Goal: Task Accomplishment & Management: Complete application form

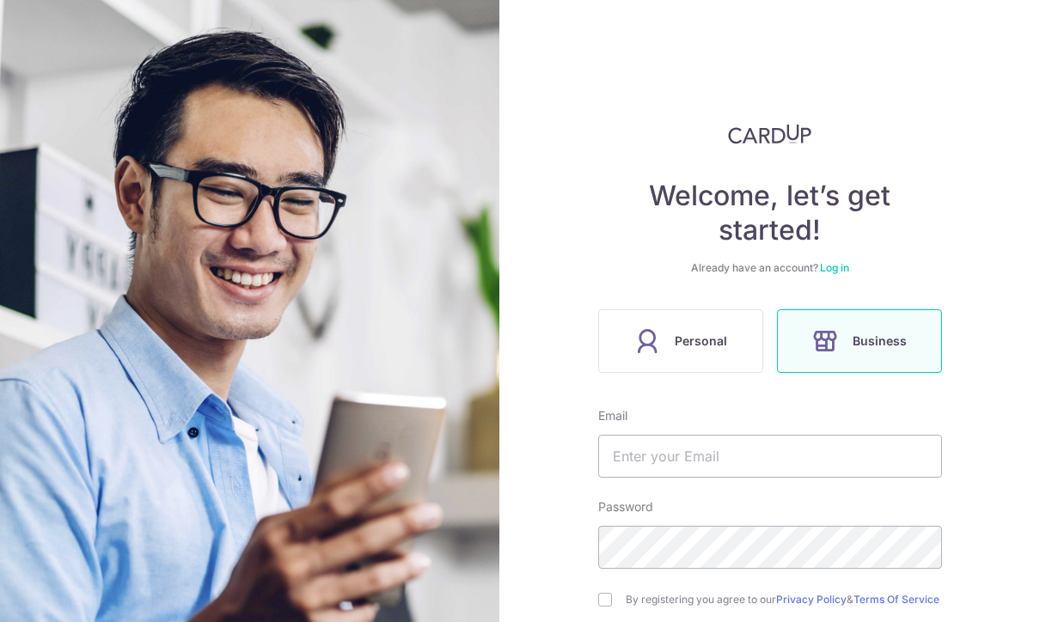
click at [737, 345] on label "Personal" at bounding box center [680, 341] width 165 height 64
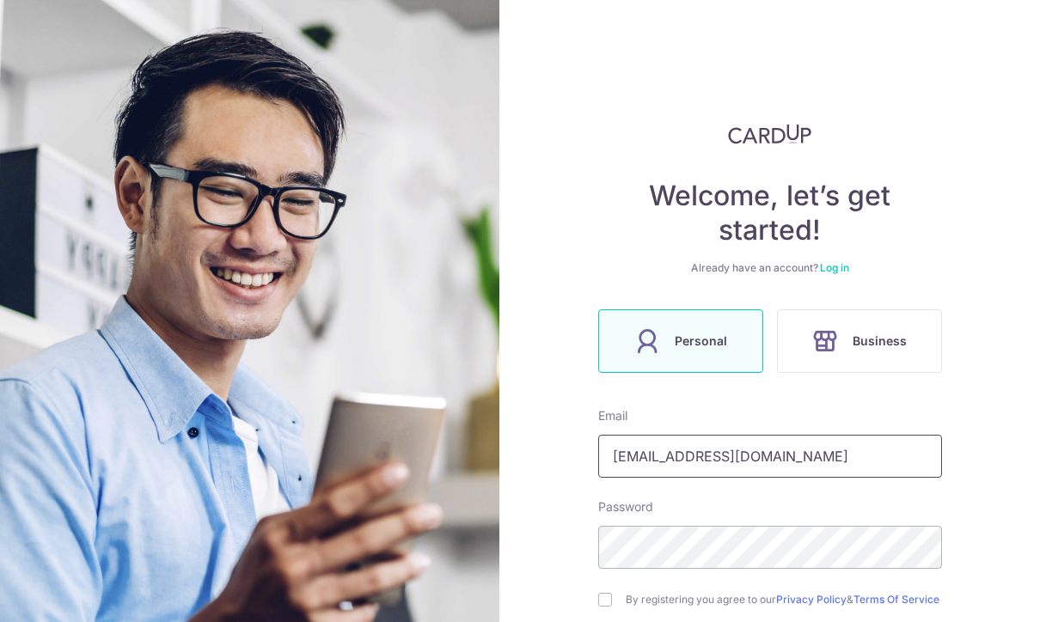
type input "[EMAIL_ADDRESS][DOMAIN_NAME]"
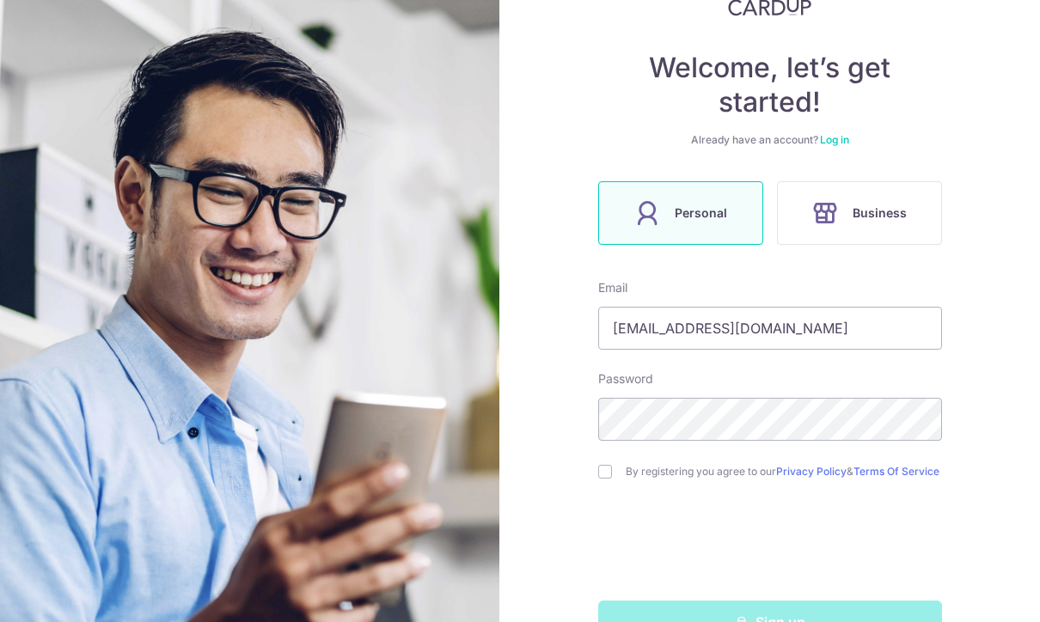
scroll to position [127, 0]
click at [610, 469] on input "checkbox" at bounding box center [605, 473] width 14 height 14
checkbox input "true"
click at [739, 605] on form "Email 15015684785@163.com Password By registering you agree to our Privacy Poli…" at bounding box center [770, 462] width 344 height 364
click at [740, 603] on form "Email 15015684785@163.com Password By registering you agree to our Privacy Poli…" at bounding box center [770, 462] width 344 height 364
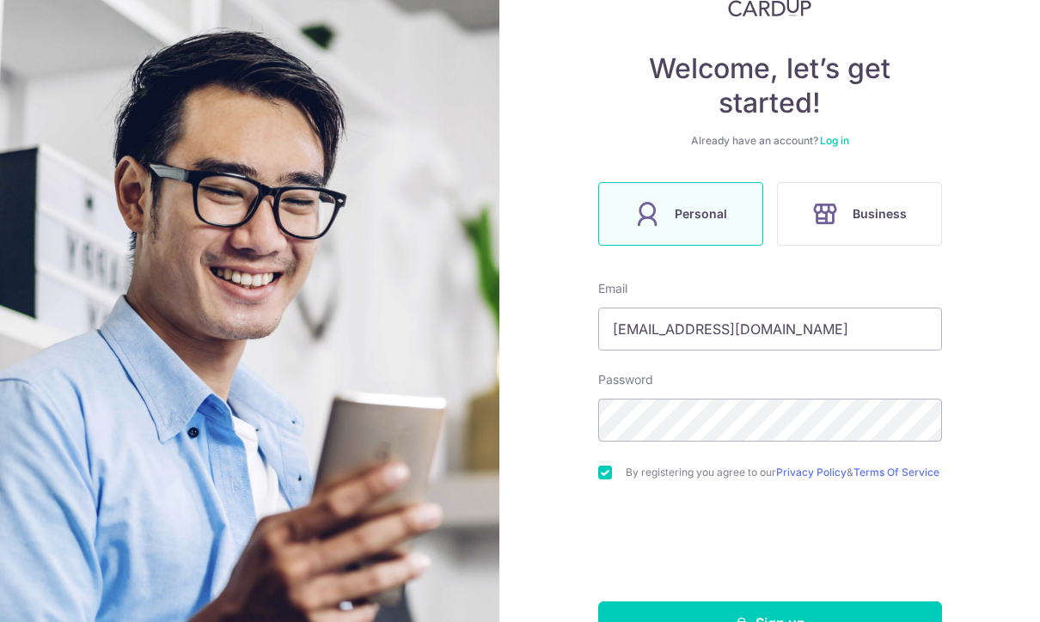
click at [773, 603] on form "Email 15015684785@163.com Password By registering you agree to our Privacy Poli…" at bounding box center [770, 462] width 344 height 364
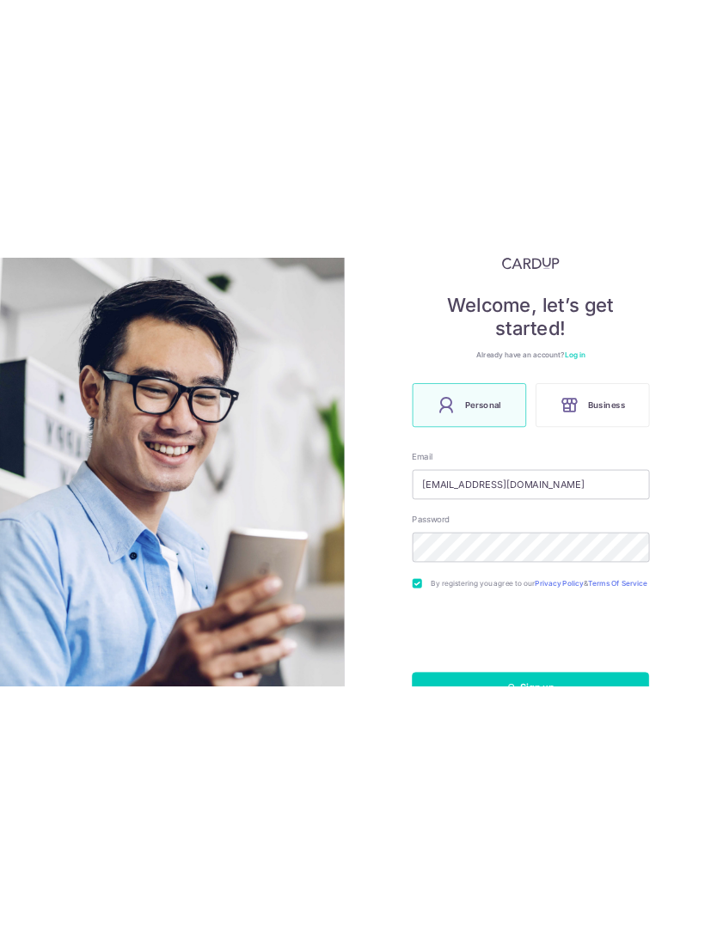
scroll to position [0, 0]
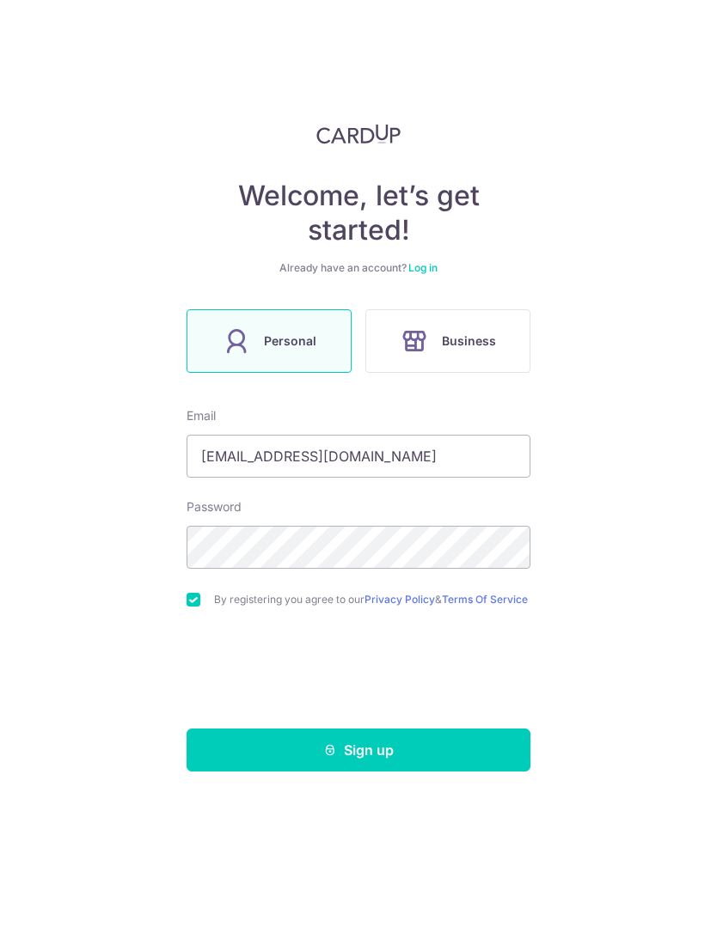
click at [252, 621] on button "Sign up" at bounding box center [358, 750] width 344 height 43
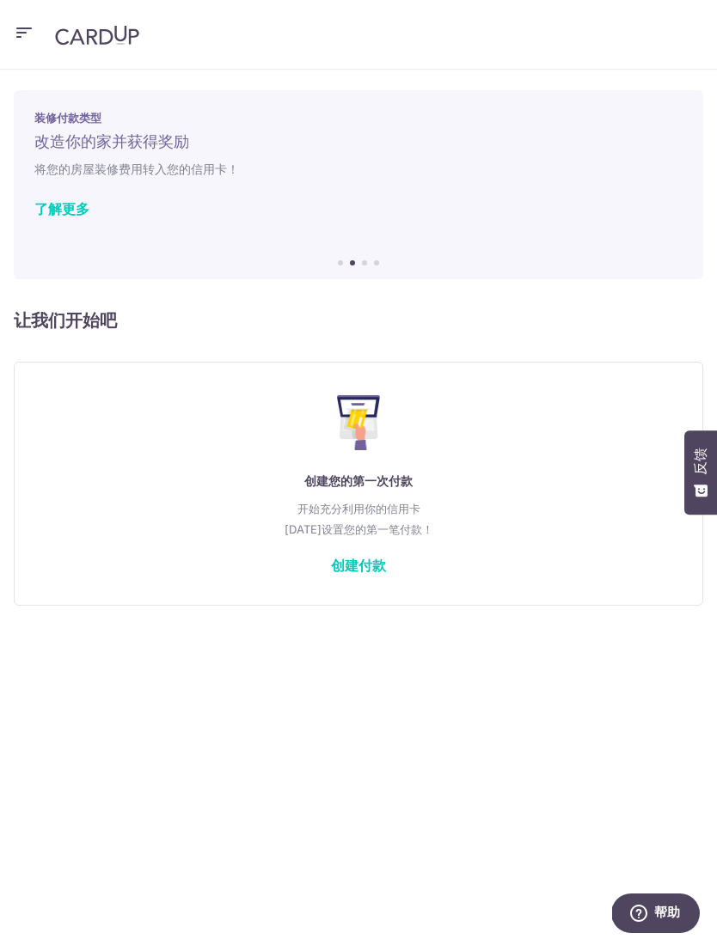
click at [369, 571] on link "创建付款" at bounding box center [358, 565] width 55 height 17
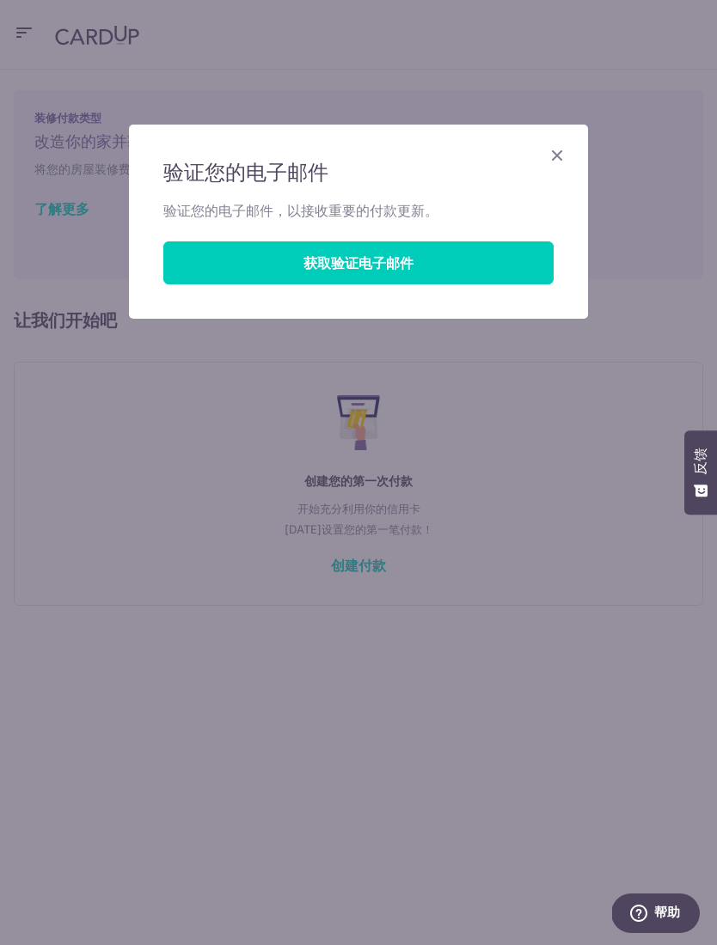
click at [480, 256] on button "获取验证电子邮件" at bounding box center [358, 262] width 390 height 43
click at [503, 266] on button "重新发送电子邮件链接" at bounding box center [358, 262] width 390 height 43
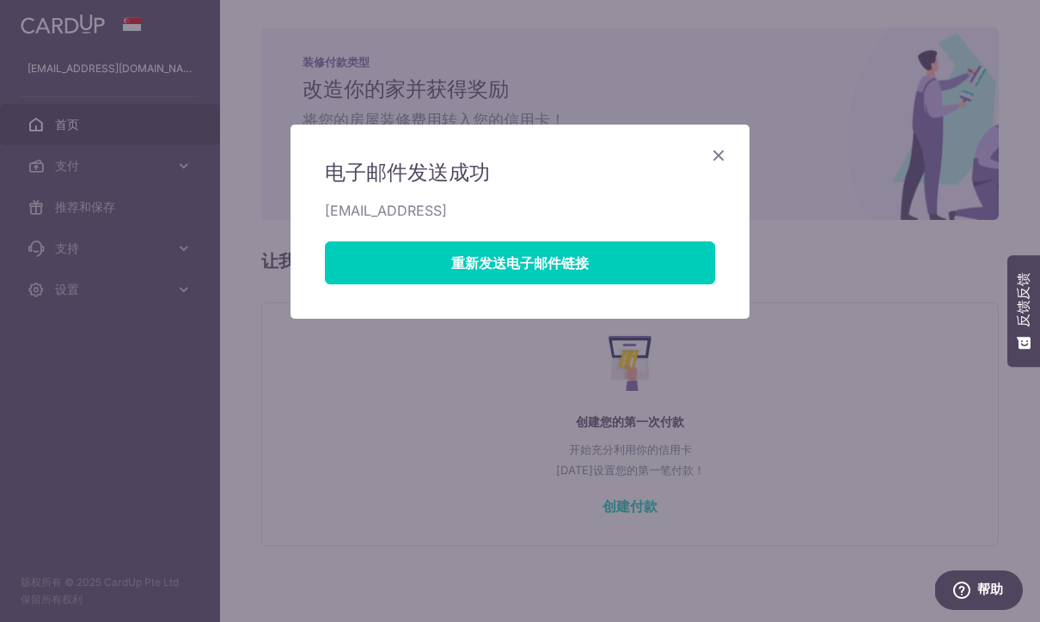
click at [716, 145] on icon "关闭" at bounding box center [718, 154] width 21 height 21
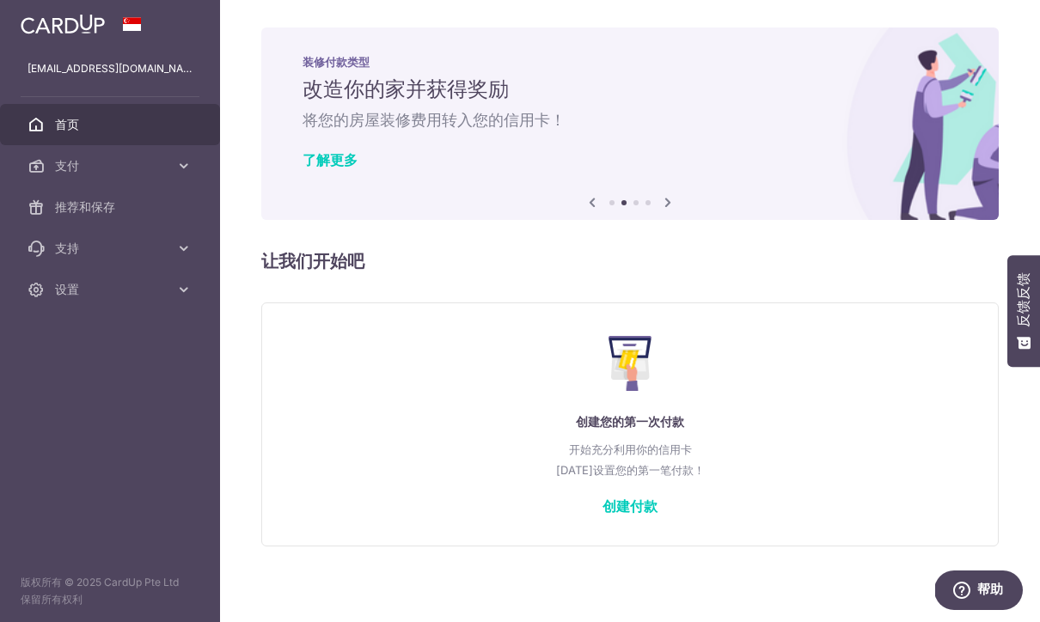
click at [716, 415] on div "创建您的第一次付款 开始充分利用你的信用卡 今天设置您的第一笔付款！ 创建付款" at bounding box center [630, 424] width 694 height 204
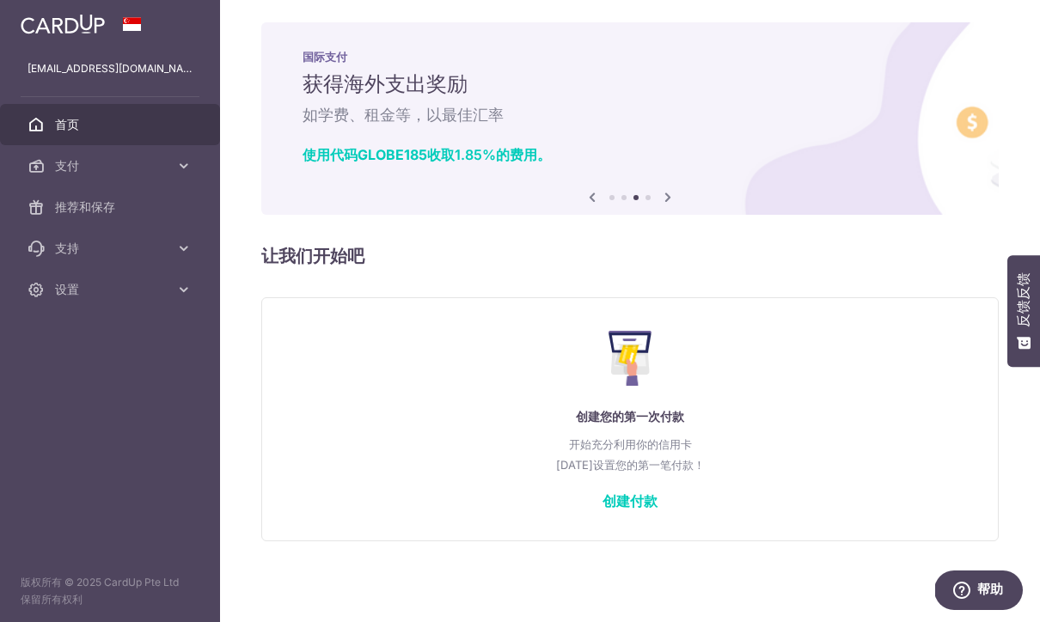
scroll to position [18, 0]
click at [602, 510] on link "创建付款" at bounding box center [629, 500] width 55 height 17
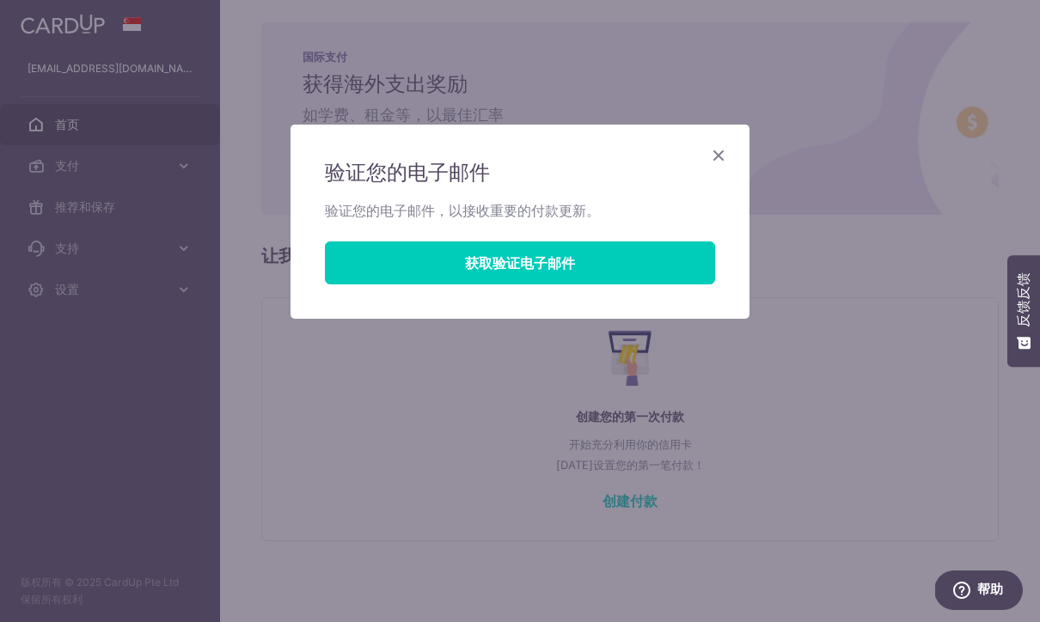
click at [716, 113] on div "验证您的电子邮件 验证您的电子邮件，以接收重要的付款更新。 获取验证电子邮件" at bounding box center [520, 311] width 1040 height 622
click at [716, 141] on div "验证您的电子邮件 验证您的电子邮件，以接收重要的付款更新。 获取验证电子邮件" at bounding box center [519, 222] width 459 height 194
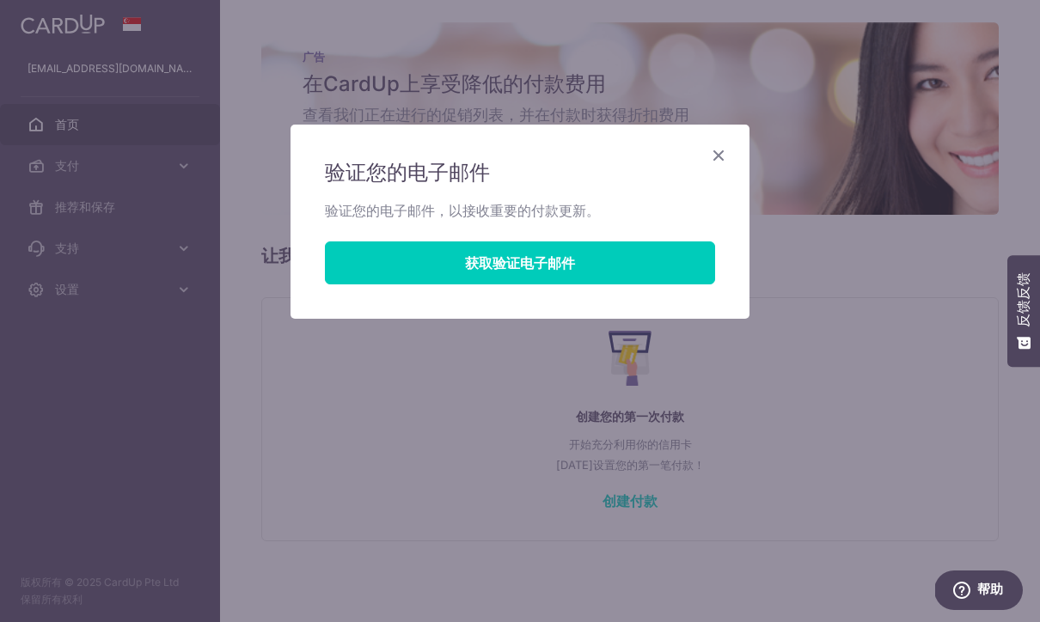
click at [716, 163] on icon "关闭" at bounding box center [718, 154] width 21 height 21
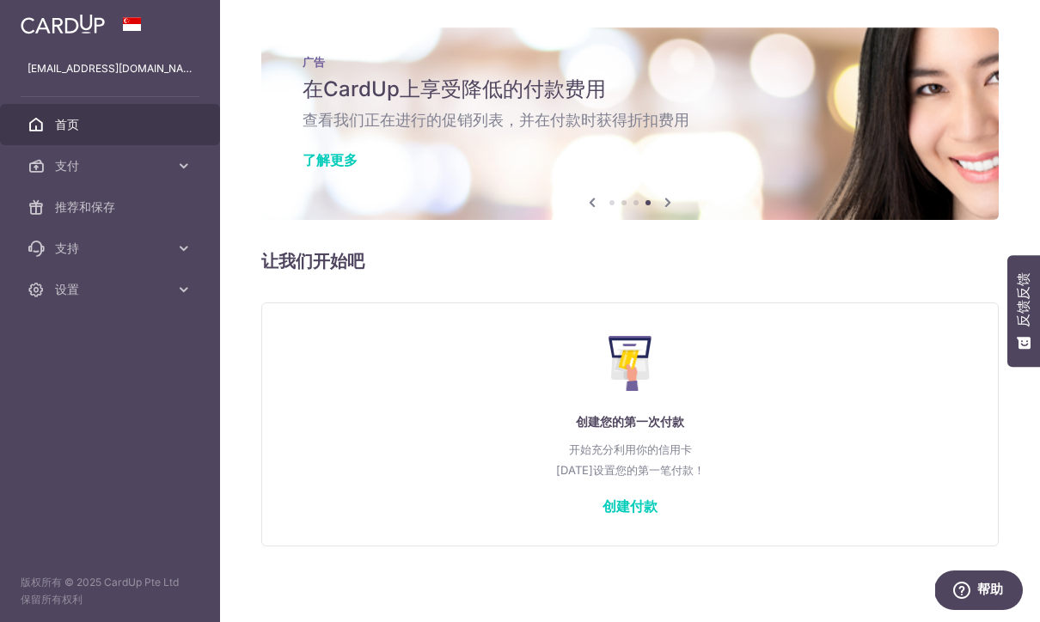
scroll to position [0, 0]
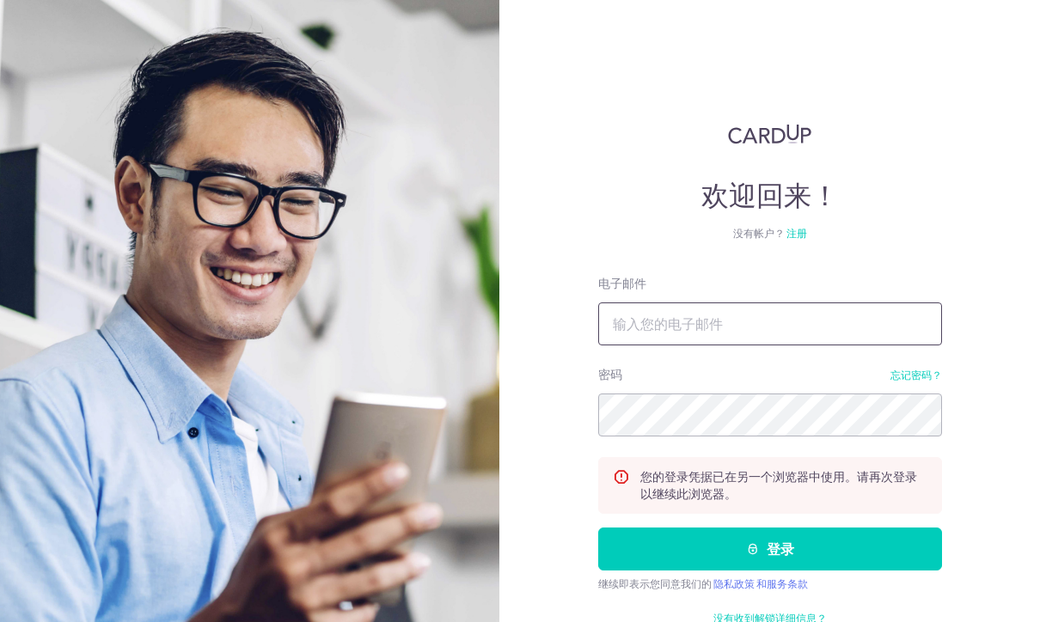
type input "[EMAIL_ADDRESS][DOMAIN_NAME]"
click at [769, 549] on button "登录" at bounding box center [770, 549] width 344 height 43
click at [720, 560] on button "登录" at bounding box center [770, 549] width 344 height 43
click at [766, 532] on button "登录" at bounding box center [770, 549] width 344 height 43
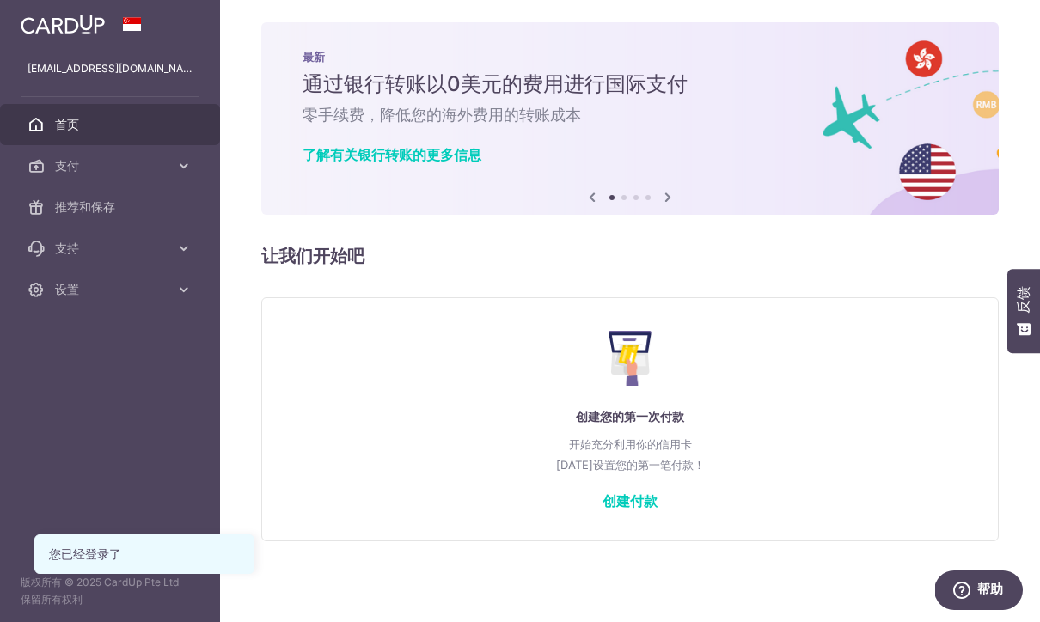
scroll to position [18, 0]
click at [602, 510] on link "创建付款" at bounding box center [629, 500] width 55 height 17
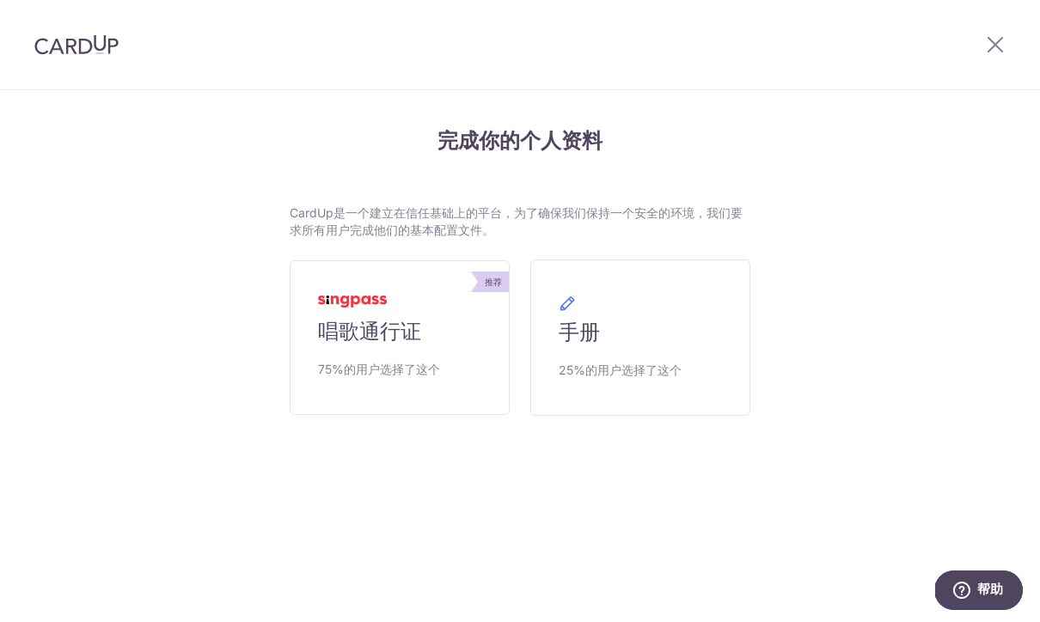
click at [699, 371] on link "手册 25%的用户选择了这个" at bounding box center [640, 337] width 220 height 156
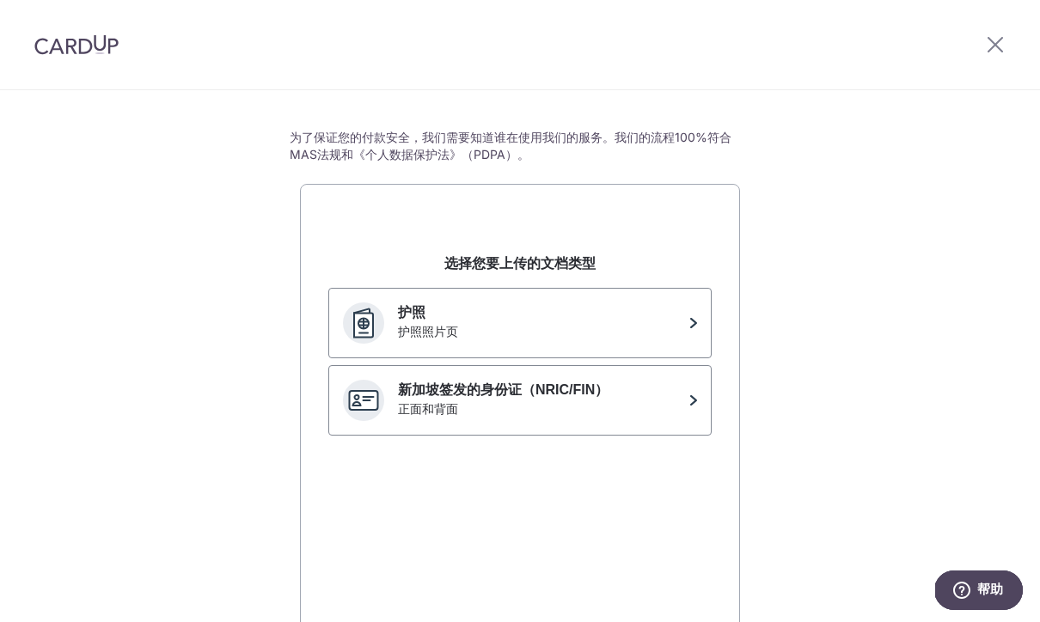
scroll to position [106, 0]
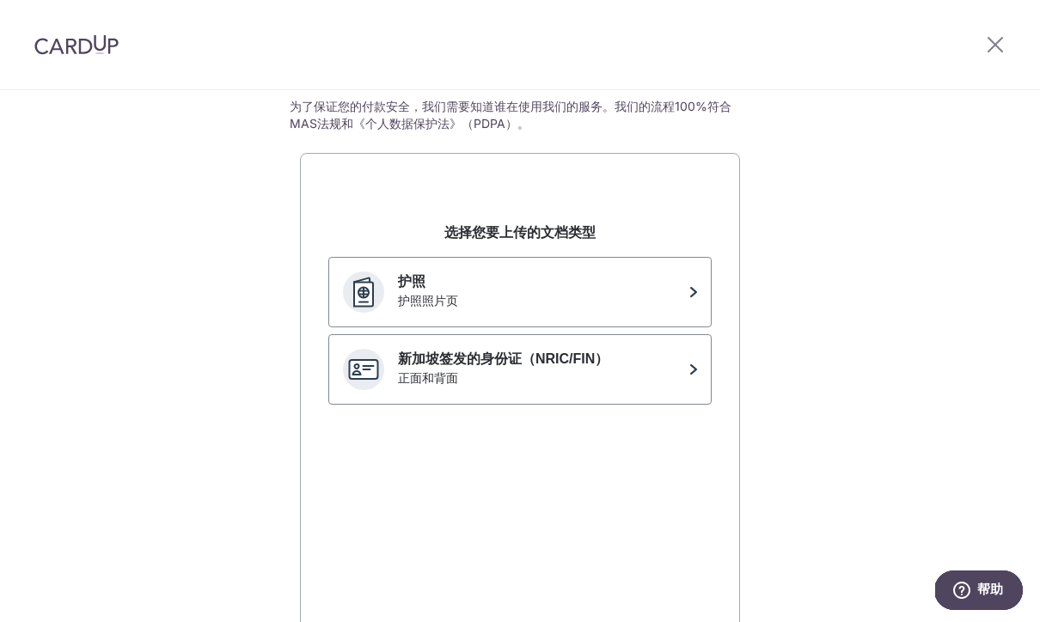
click at [595, 292] on p "护照" at bounding box center [540, 282] width 284 height 21
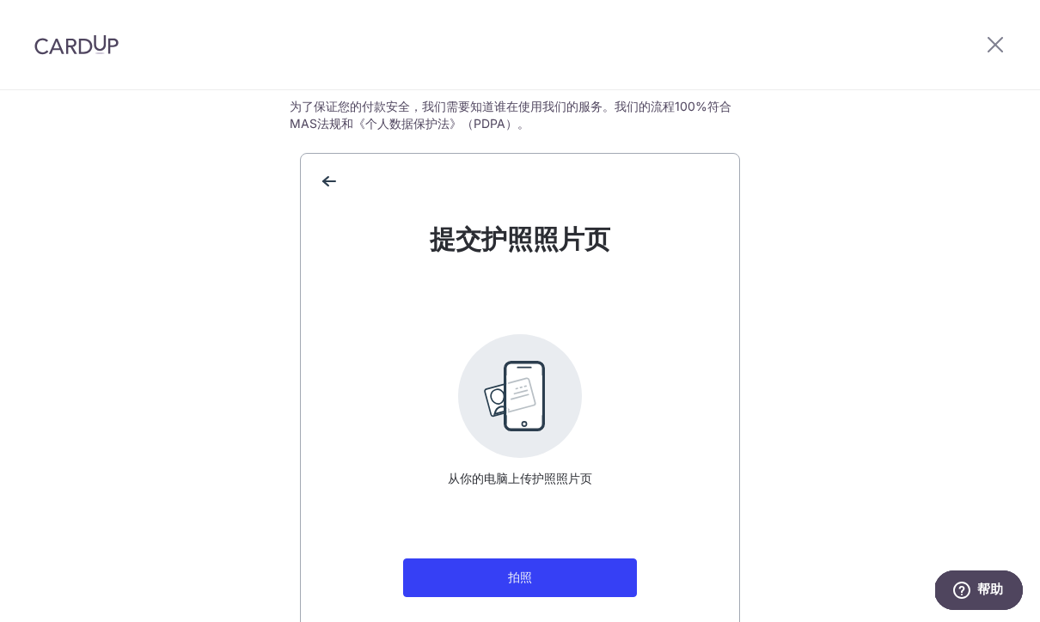
click at [570, 586] on button "拍照" at bounding box center [520, 577] width 234 height 39
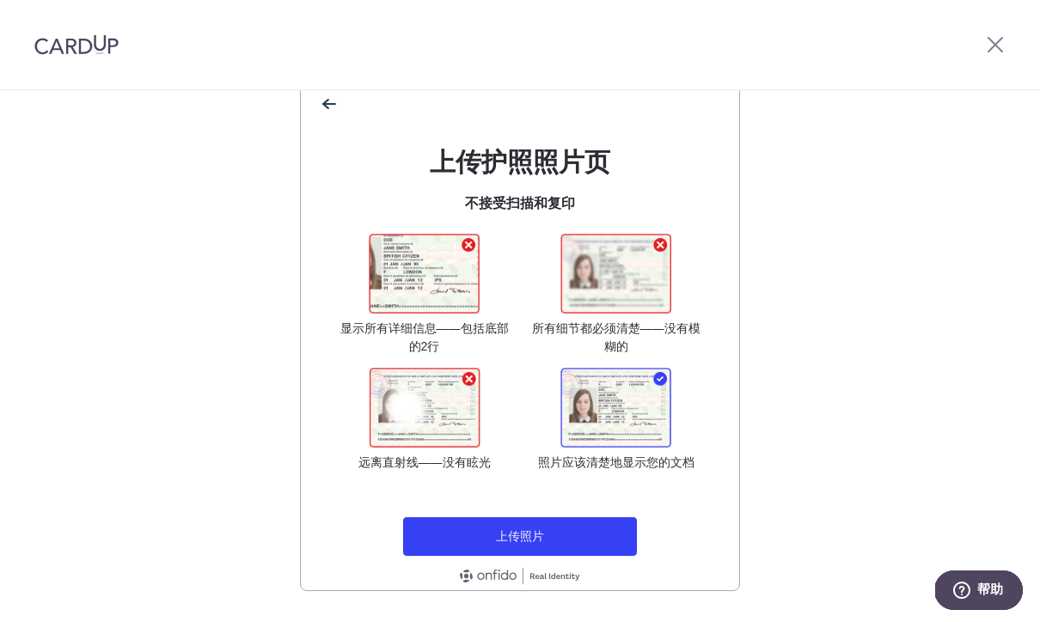
scroll to position [183, 0]
click at [534, 550] on button "上传照片" at bounding box center [520, 536] width 234 height 39
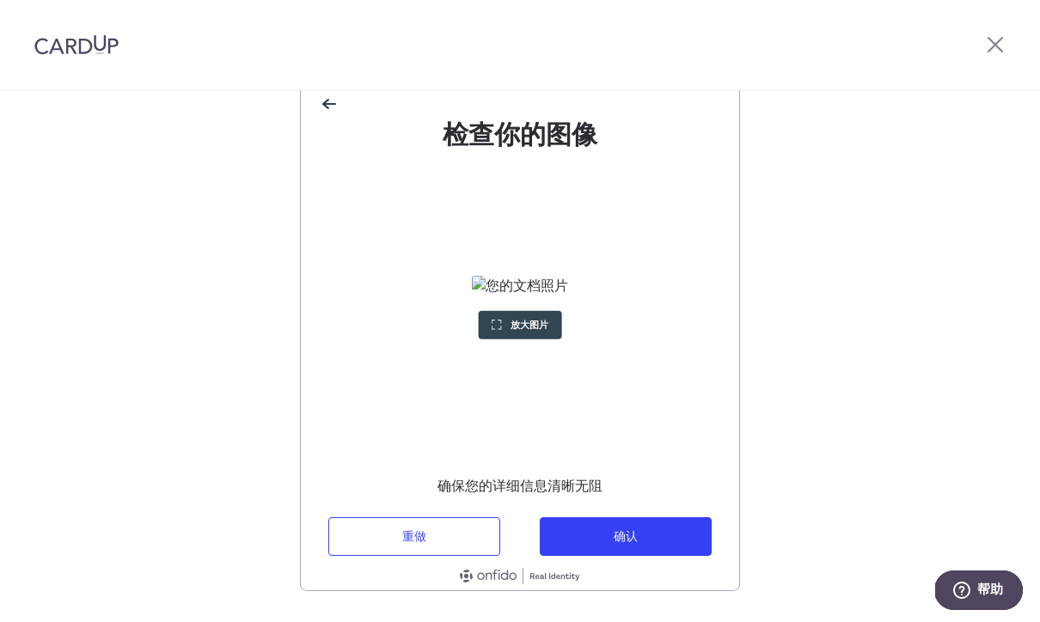
click at [662, 548] on button "确认" at bounding box center [626, 536] width 172 height 39
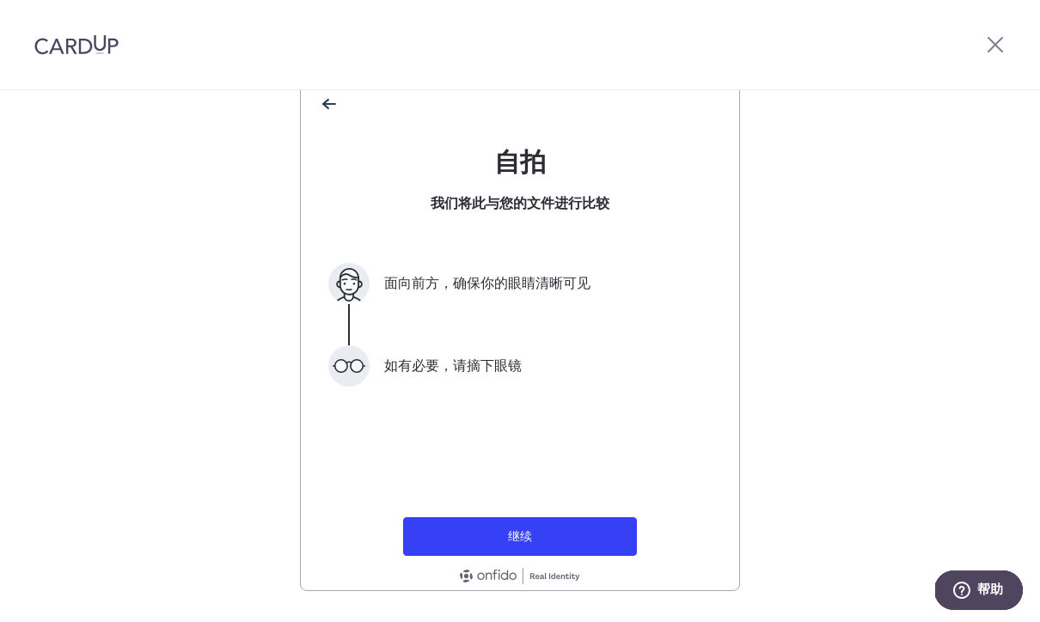
click at [579, 544] on button "继续" at bounding box center [520, 536] width 234 height 39
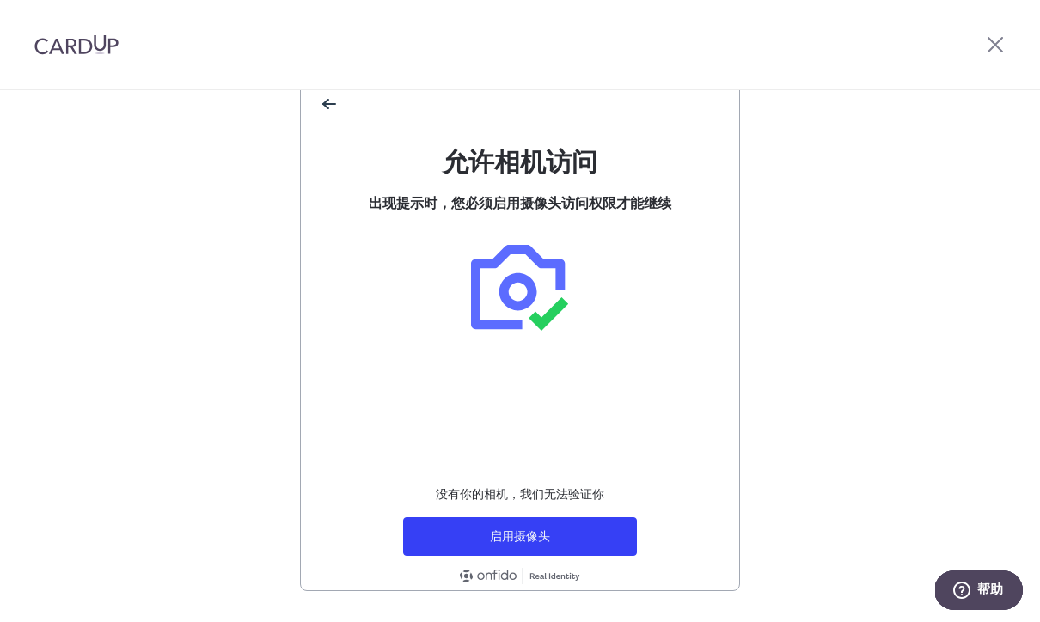
click at [590, 540] on button "启用摄像头" at bounding box center [520, 536] width 234 height 39
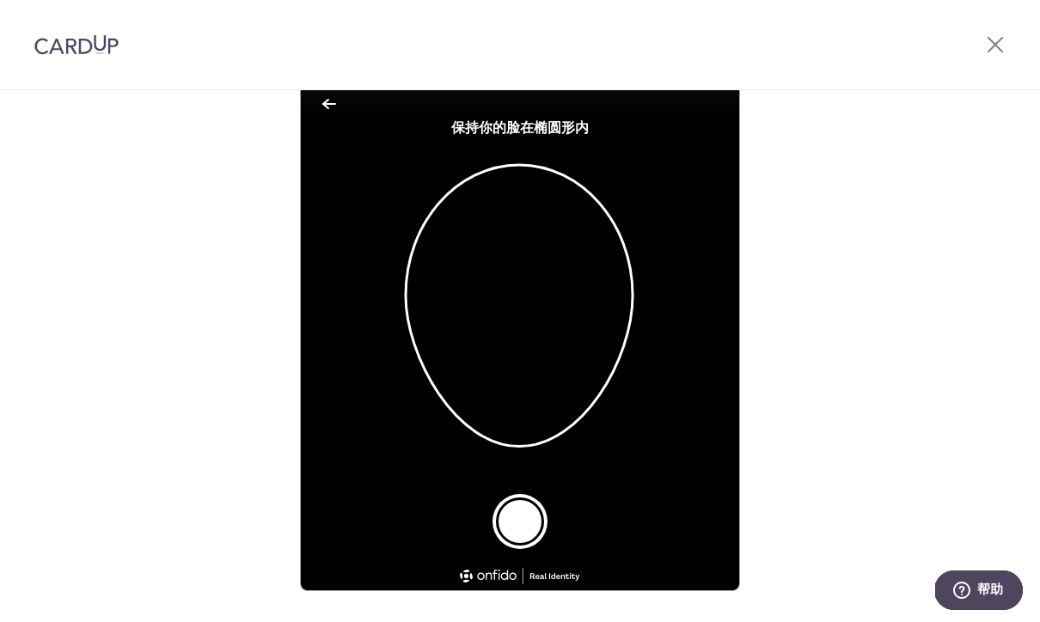
click at [491, 529] on div at bounding box center [519, 523] width 411 height 52
click at [508, 536] on button "拍张照片" at bounding box center [520, 521] width 48 height 48
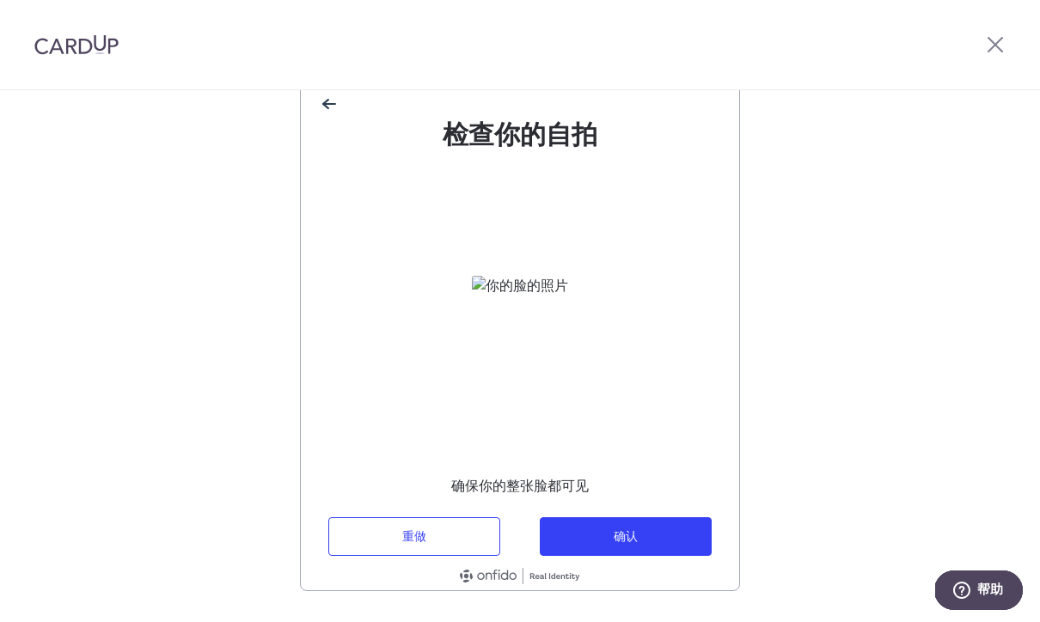
click at [672, 549] on button "确认" at bounding box center [626, 536] width 172 height 39
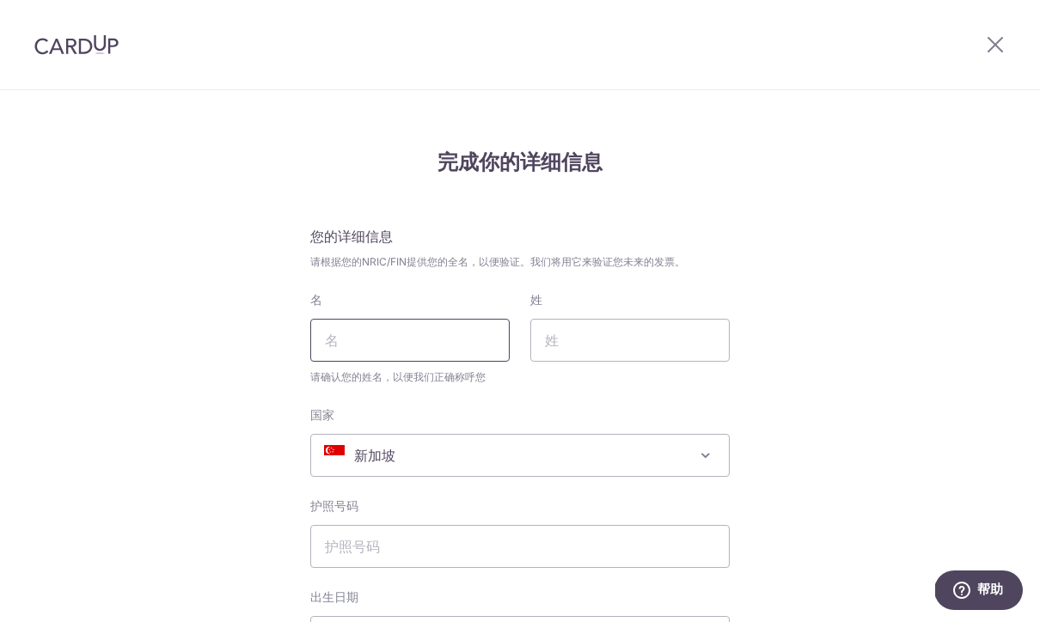
click at [425, 354] on input "名" at bounding box center [409, 340] width 199 height 43
type input "睿"
click at [607, 355] on input "姓" at bounding box center [629, 340] width 199 height 43
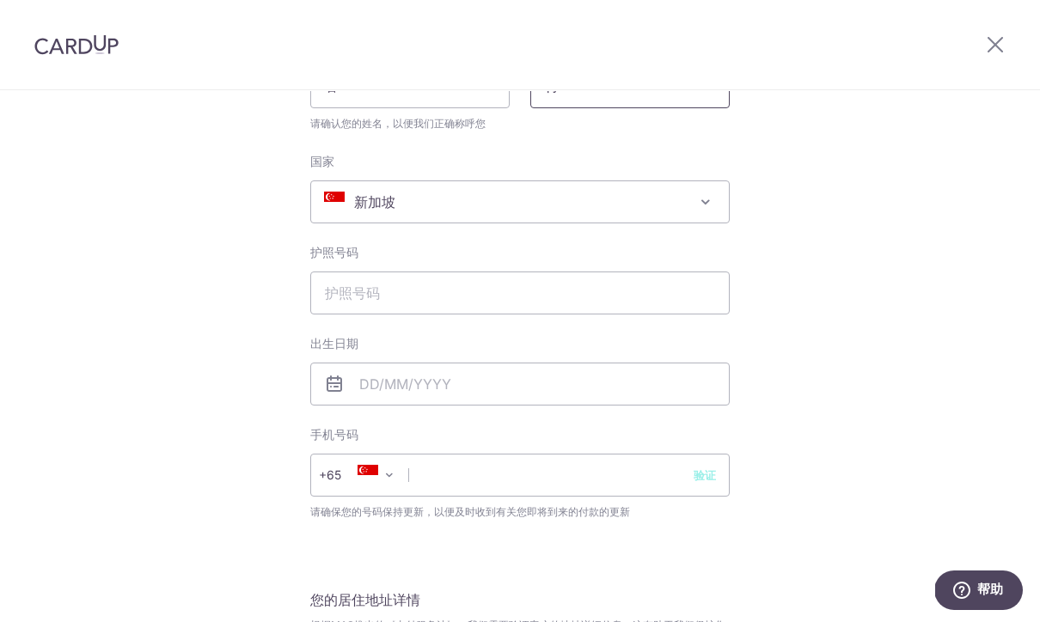
scroll to position [275, 0]
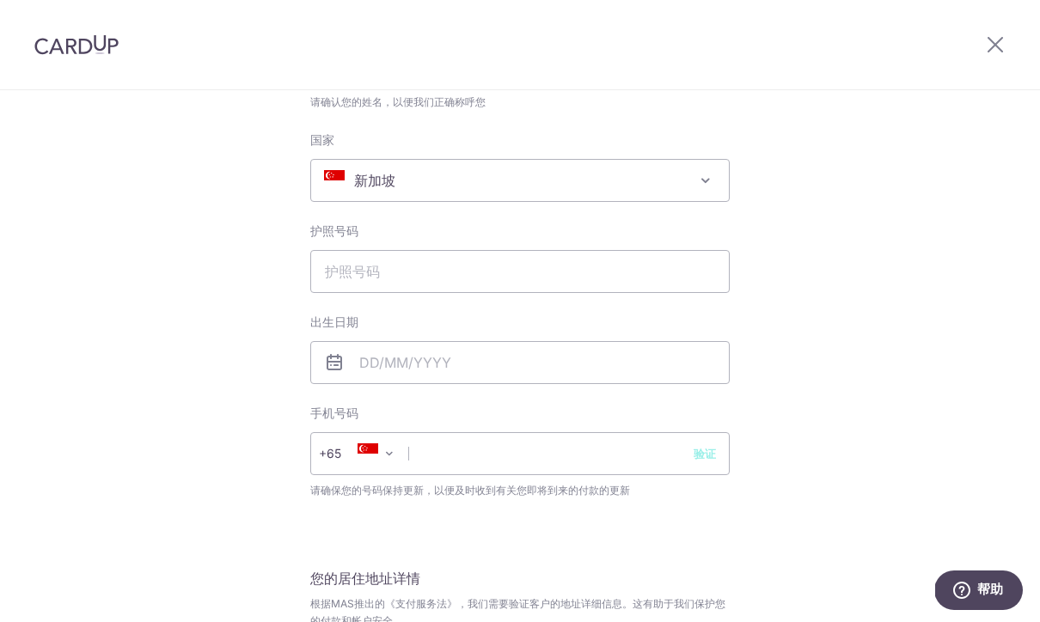
type input "付"
click at [618, 199] on span "新加坡" at bounding box center [520, 180] width 418 height 41
select select "[GEOGRAPHIC_DATA]"
click at [578, 278] on input "护照号码" at bounding box center [519, 271] width 419 height 43
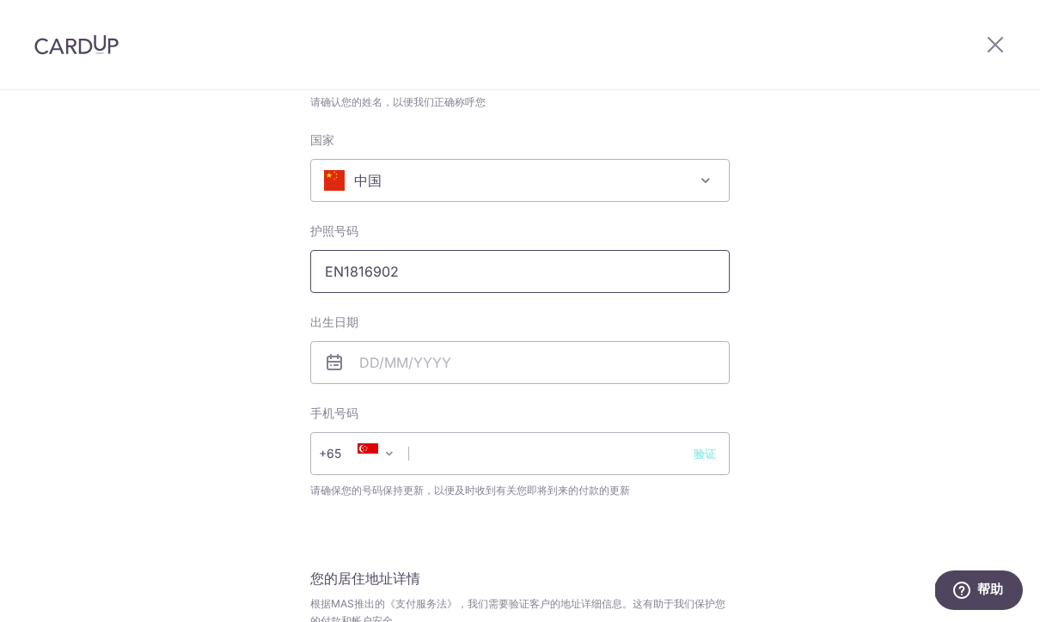
type input "EN1816902"
click at [714, 462] on button "验证" at bounding box center [704, 453] width 22 height 17
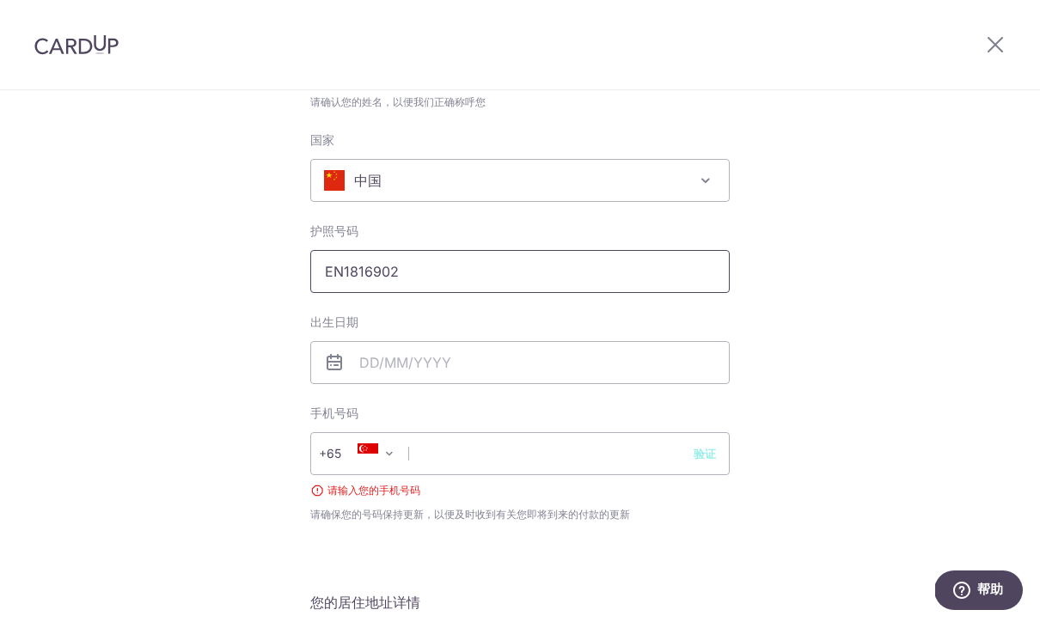
click at [714, 462] on button "验证" at bounding box center [704, 453] width 22 height 17
click at [559, 375] on input "text" at bounding box center [519, 362] width 419 height 43
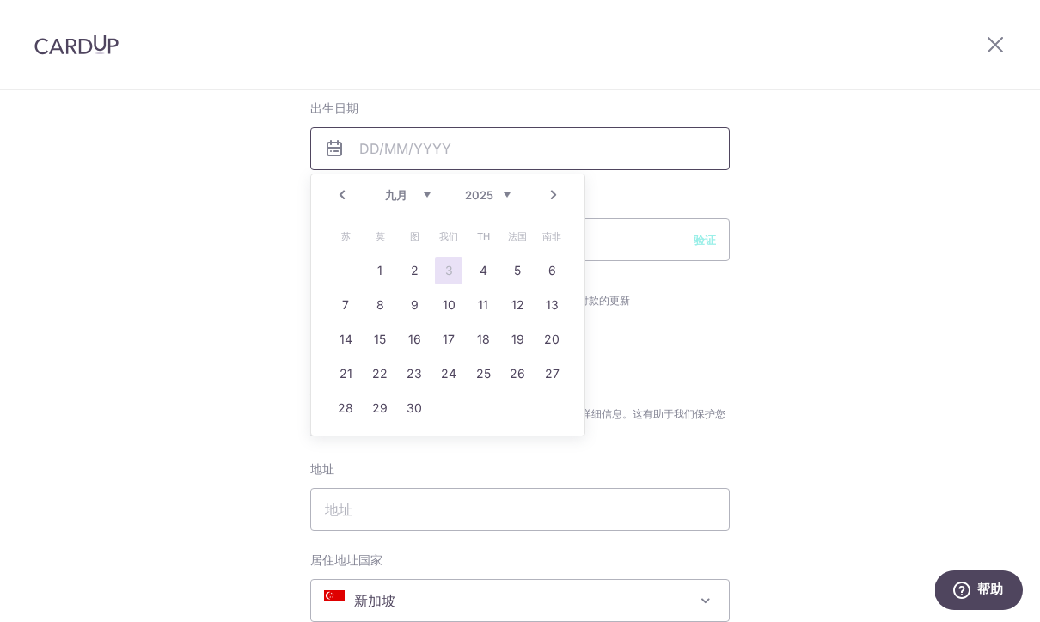
scroll to position [506, 0]
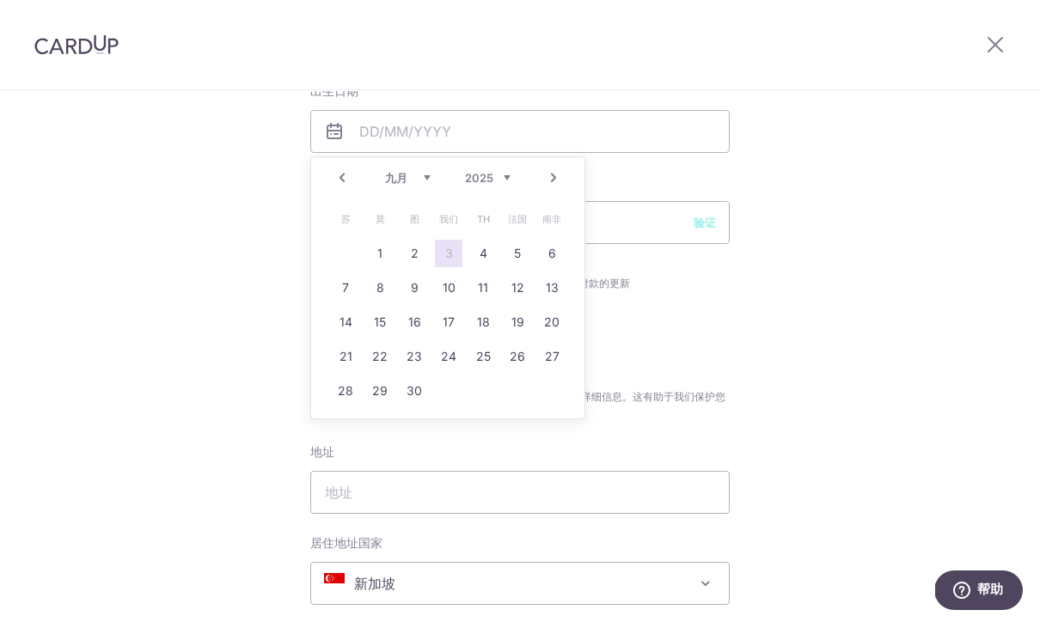
click at [354, 190] on div "Prev Next 一月 二月 三月 四月 五月 六月 七月 八月 九月 十月 十一月 十二月 1925 1926 1927 1928 1929 1930 1…" at bounding box center [447, 177] width 273 height 41
click at [482, 185] on select "1925 1926 1927 1928 1929 1930 1931 1932 1933 1934 1935 1936 1937 1938 1939 1940…" at bounding box center [488, 178] width 46 height 14
click at [408, 185] on select "一月 二月 三月 四月 五月 六月 七月 八月 九月 十月 十一月 十二月" at bounding box center [408, 178] width 46 height 14
click at [438, 336] on link "13" at bounding box center [448, 321] width 27 height 27
type input "13/08/2003"
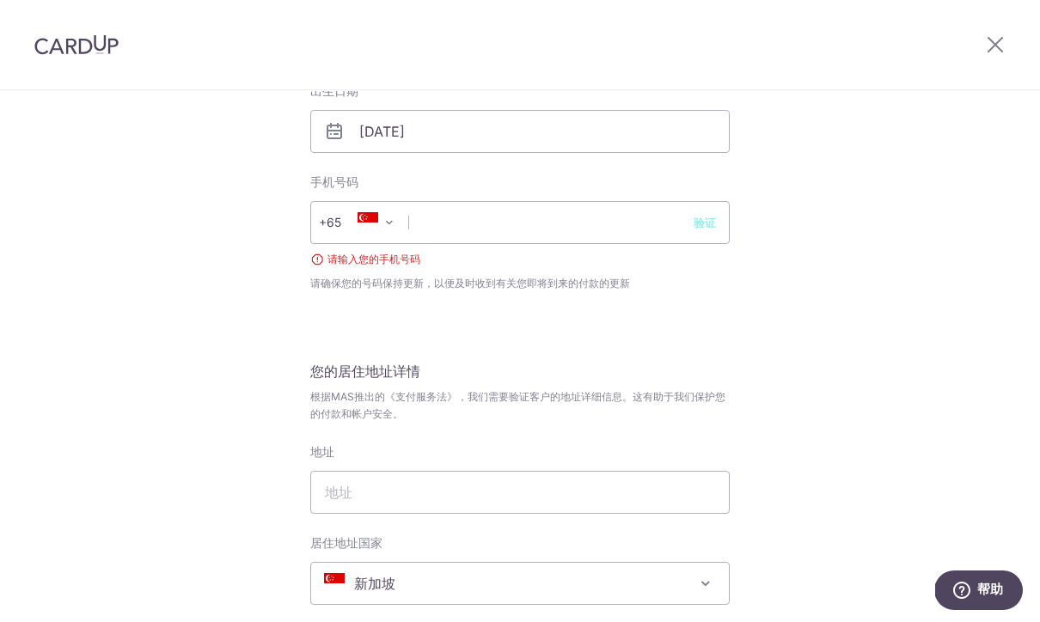
click at [346, 229] on span "+65" at bounding box center [342, 222] width 46 height 21
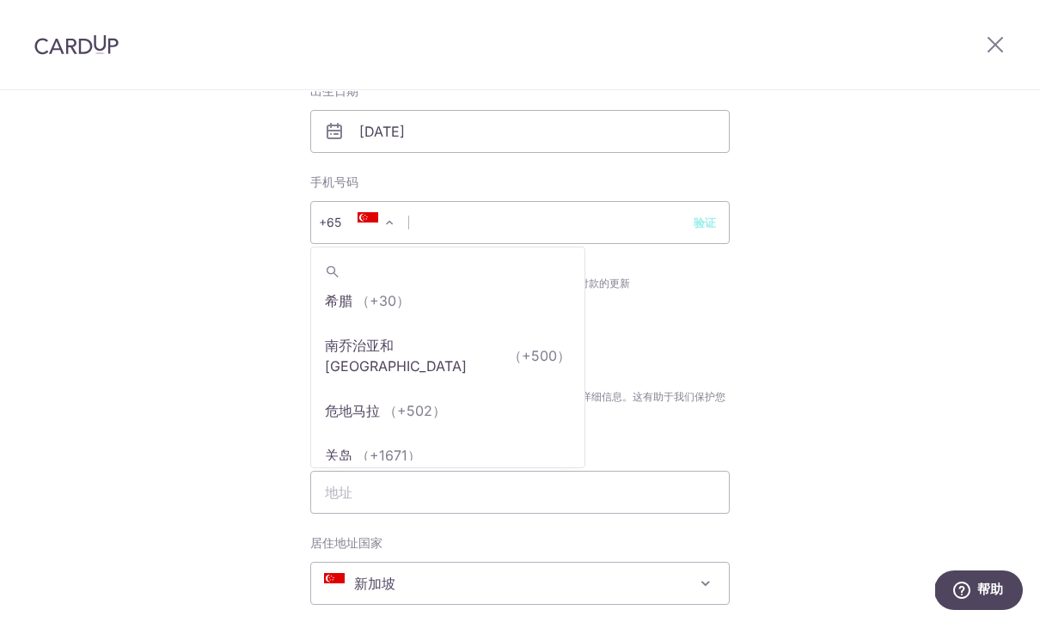
scroll to position [4104, 0]
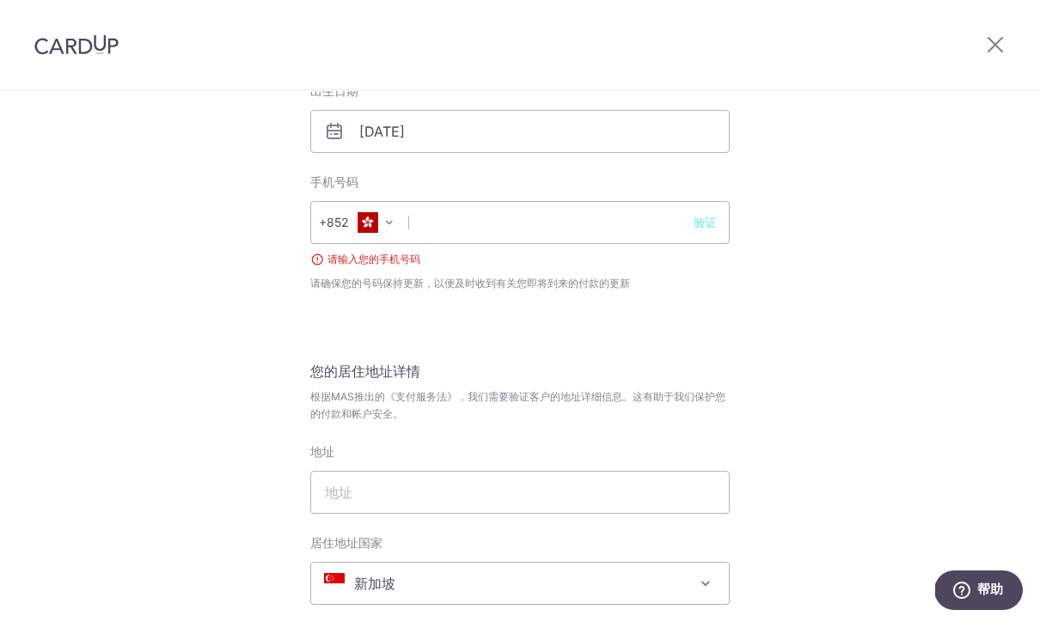
select select "95"
click at [530, 227] on input "text" at bounding box center [519, 222] width 419 height 43
type input "54214579"
click at [622, 344] on div "完成你的详细信息 您的详细信息 请根据您的NRIC/FIN提供您的全名，以便验证。我们将用它来验证您未来的发票。 名 睿 姓 付 请确认您的姓名，以便我们正确…" at bounding box center [519, 319] width 419 height 1356
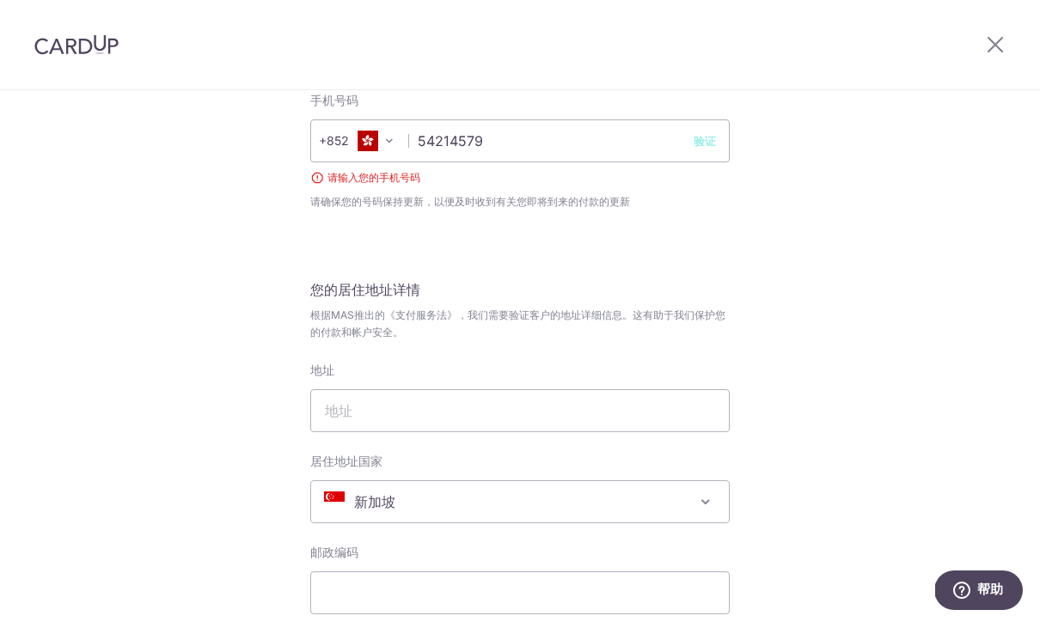
scroll to position [594, 0]
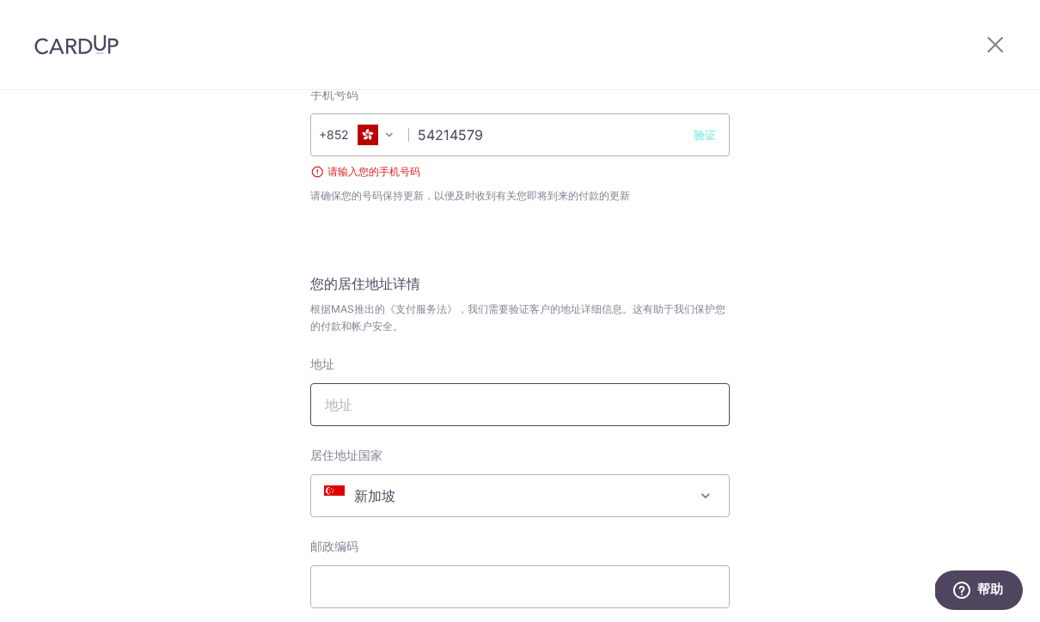
click at [480, 416] on input "地址" at bounding box center [519, 404] width 419 height 43
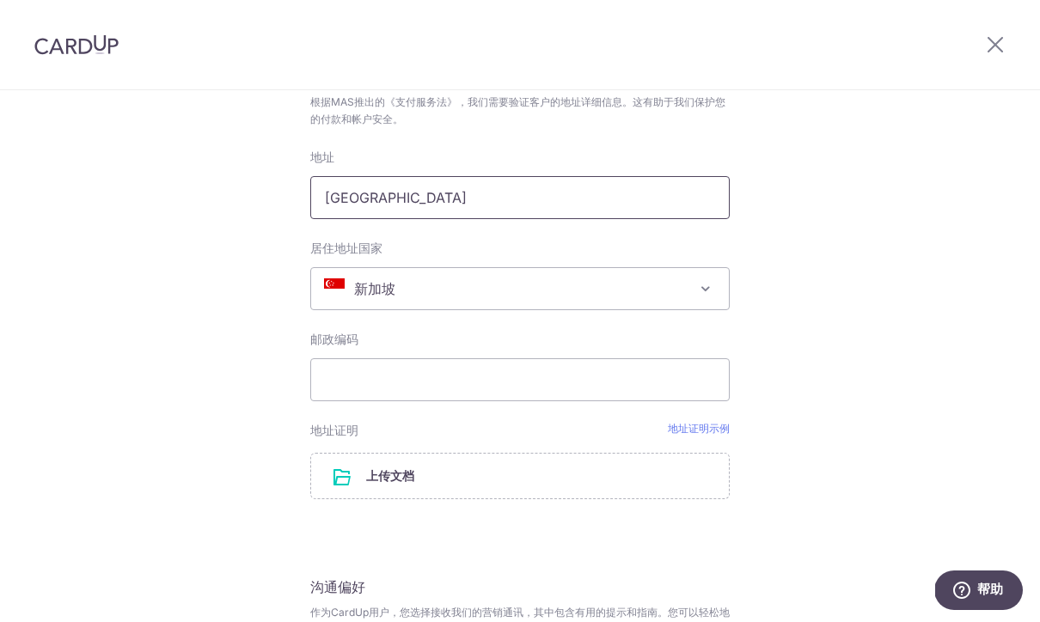
scroll to position [809, 0]
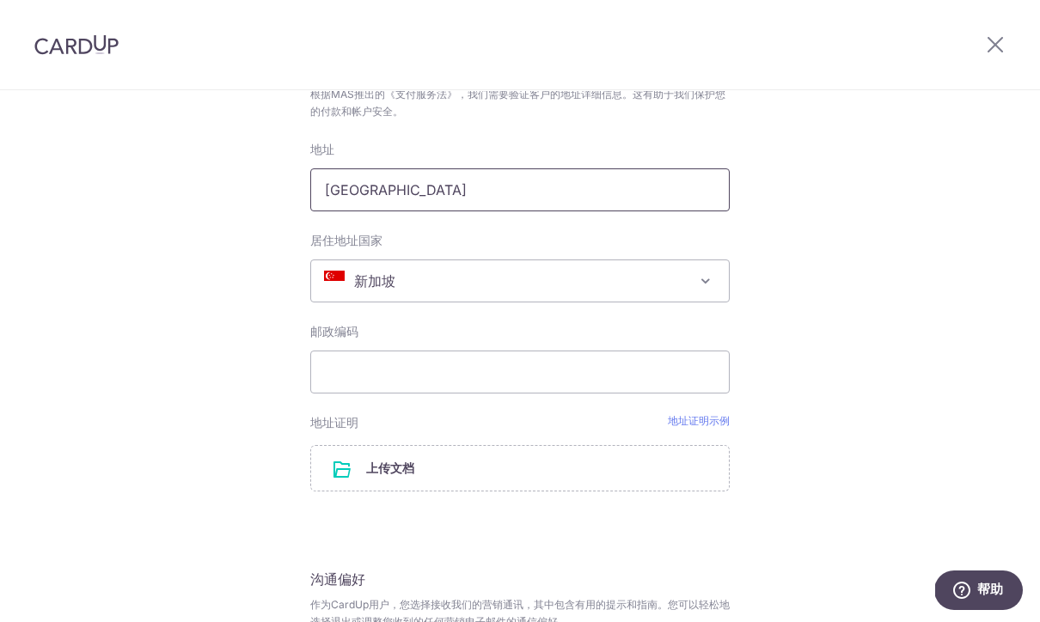
type input "Hongkong"
click at [513, 290] on span "新加坡" at bounding box center [520, 280] width 418 height 41
click at [689, 289] on span "中国" at bounding box center [520, 280] width 418 height 41
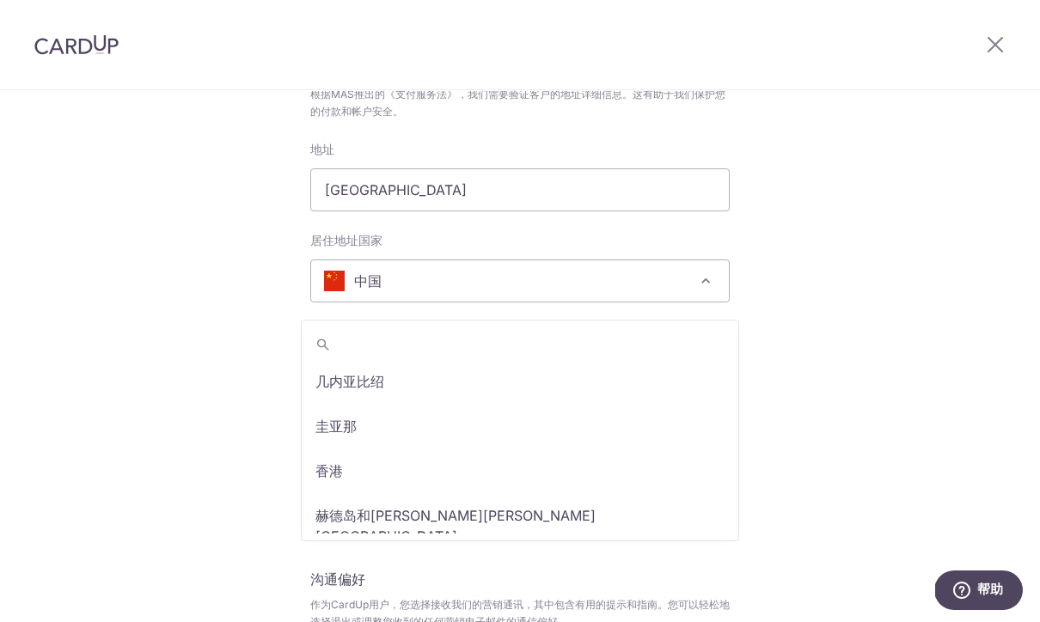
select select "95"
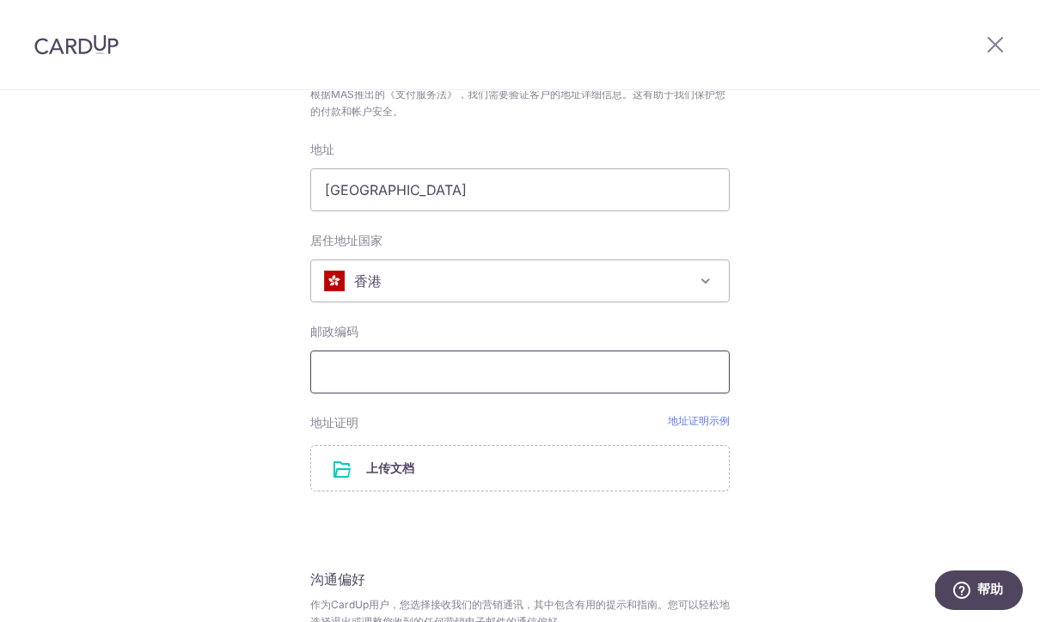
click at [583, 377] on input "邮政编码" at bounding box center [519, 372] width 419 height 43
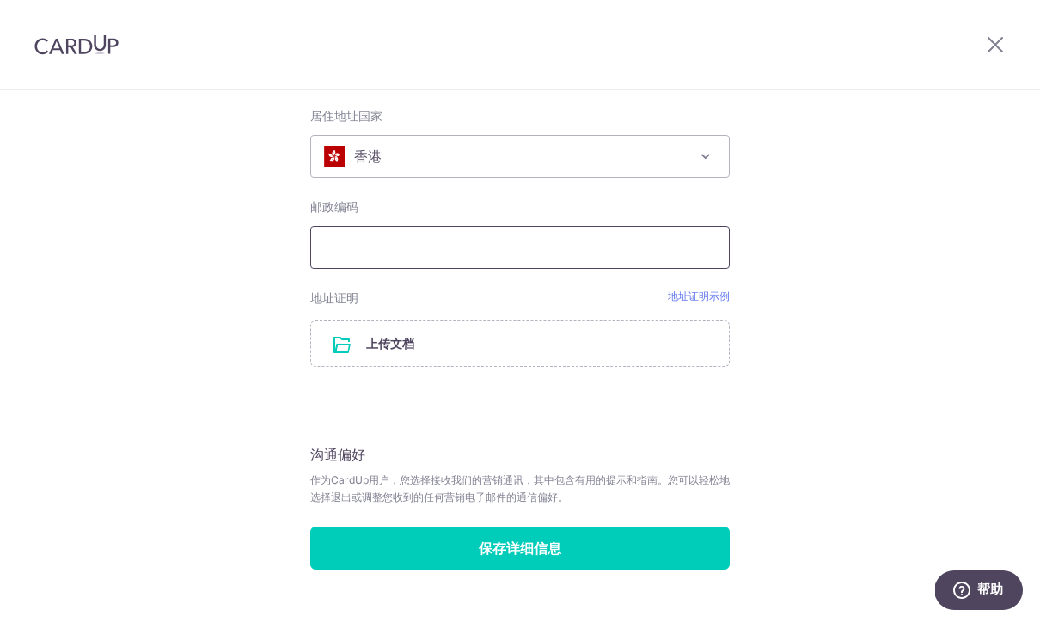
scroll to position [932, 0]
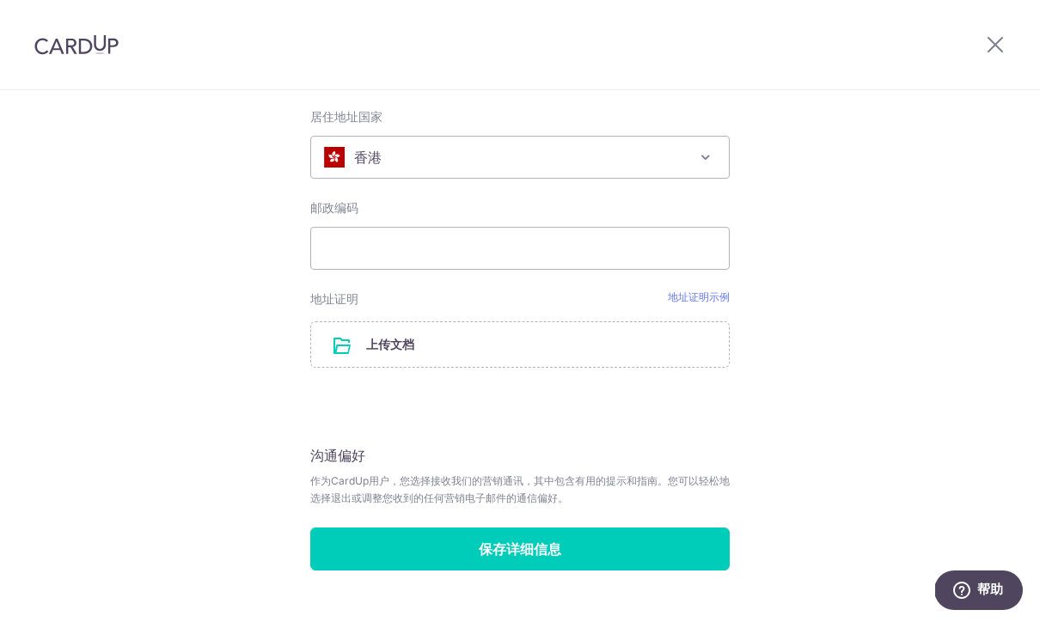
click at [711, 296] on fieldset "您的居住地址详情 根据MAS推出的《支付服务法》，我们需要验证客户的地址详细信息。这有助于我们保护您的付款和帐户安全。 地址 Hongkong 居住地址国家 …" at bounding box center [519, 162] width 419 height 454
click at [721, 305] on link "地址证明示例" at bounding box center [699, 298] width 62 height 17
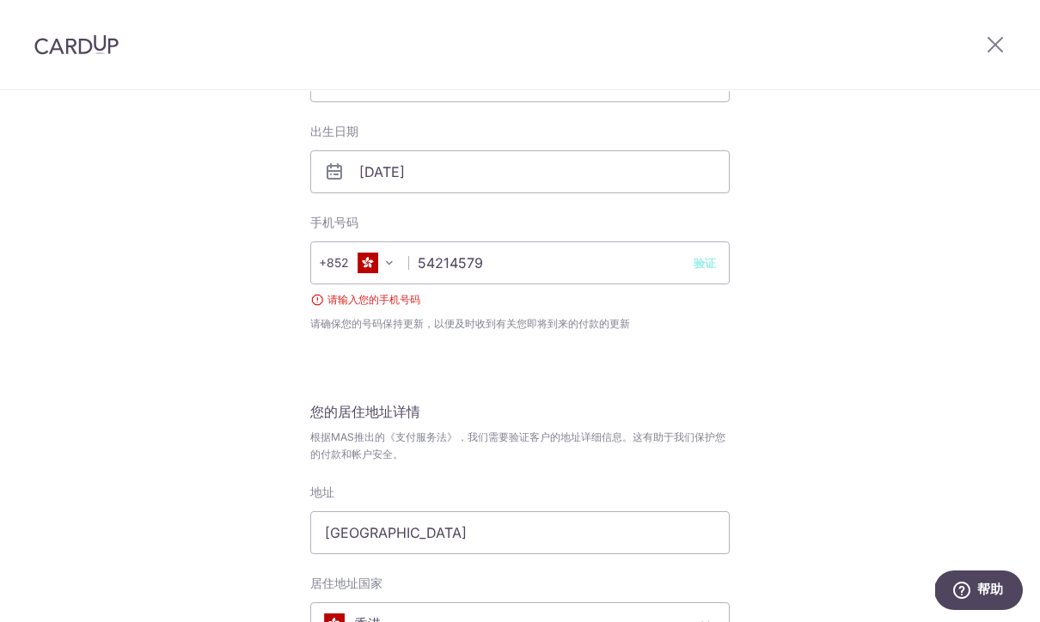
scroll to position [467, 0]
click at [728, 275] on input "54214579" at bounding box center [519, 262] width 419 height 43
click at [711, 271] on button "验证" at bounding box center [704, 261] width 22 height 17
click at [717, 266] on input "54214579" at bounding box center [519, 262] width 419 height 43
click at [716, 271] on button "验证" at bounding box center [704, 261] width 22 height 17
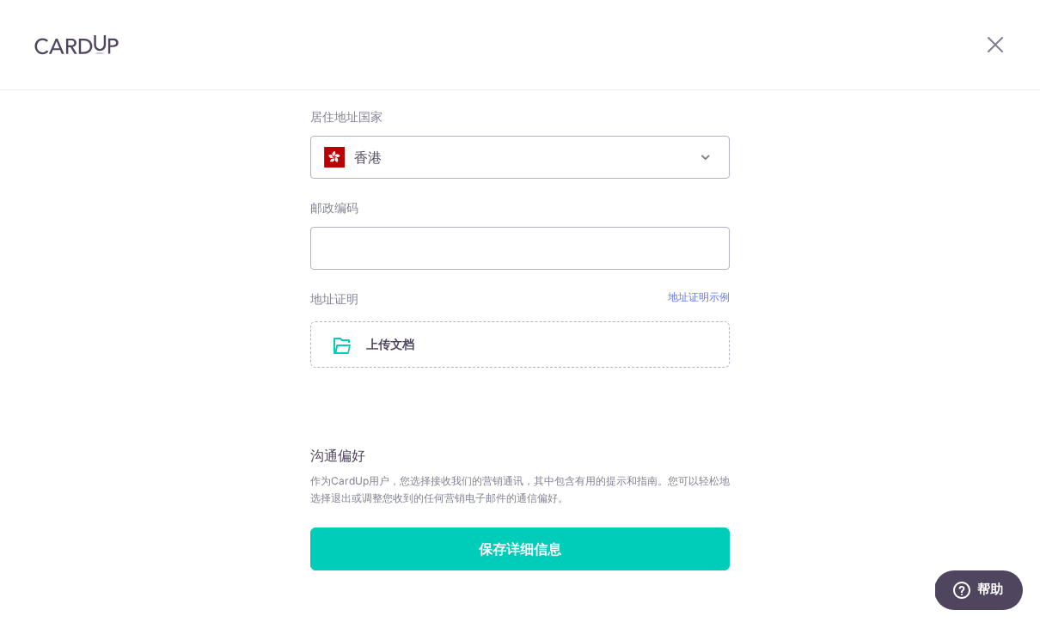
scroll to position [932, 0]
click at [509, 563] on input "Save Details" at bounding box center [519, 549] width 419 height 43
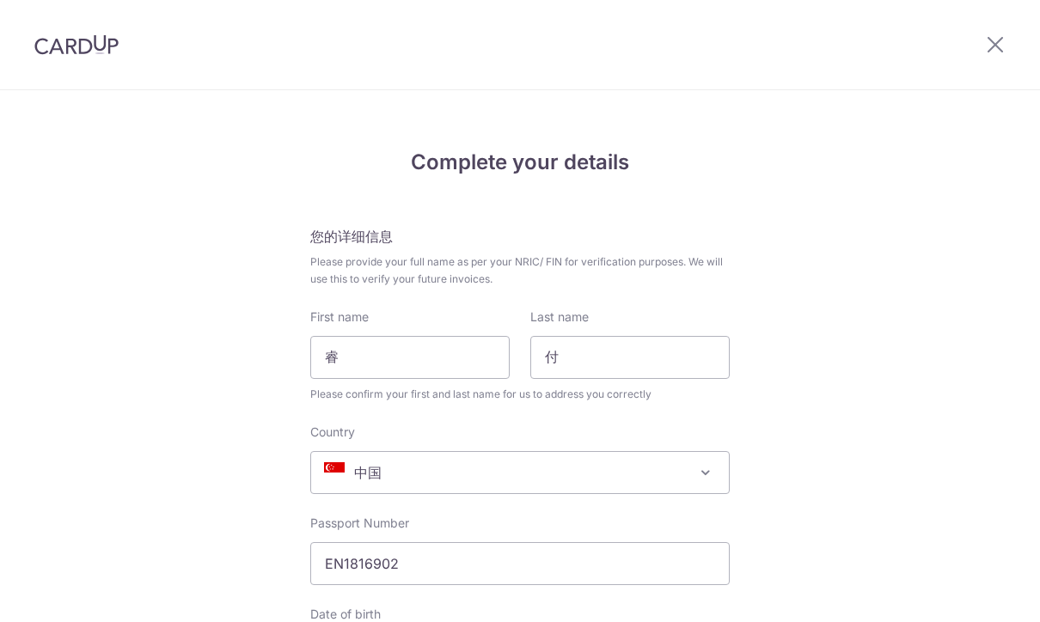
select select "China"
select select "95"
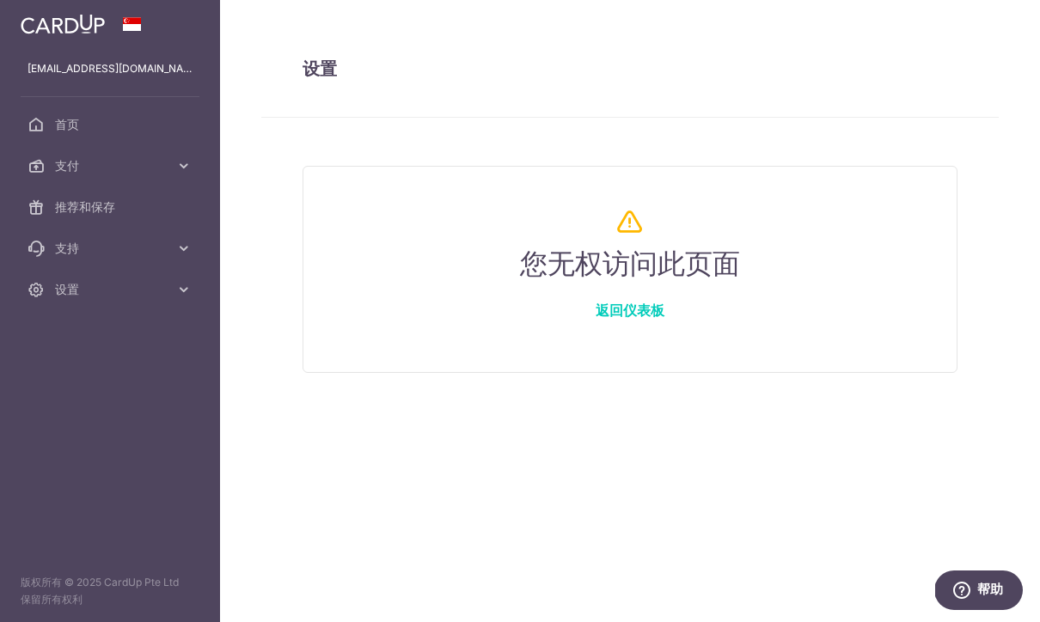
click at [554, 331] on link "返回仪表板" at bounding box center [629, 310] width 151 height 41
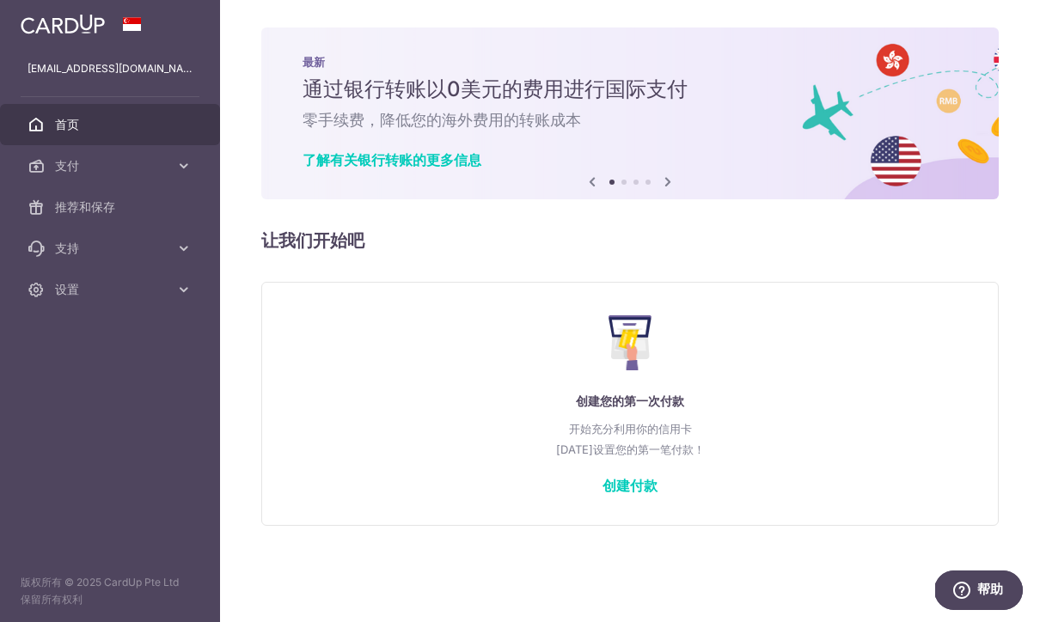
click at [833, 131] on h6 "零手续费，降低您的海外费用的转账成本" at bounding box center [629, 120] width 655 height 21
click at [809, 131] on h6 "零手续费，降低您的海外费用的转账成本" at bounding box center [629, 120] width 655 height 21
